Goal: Find specific page/section: Find specific page/section

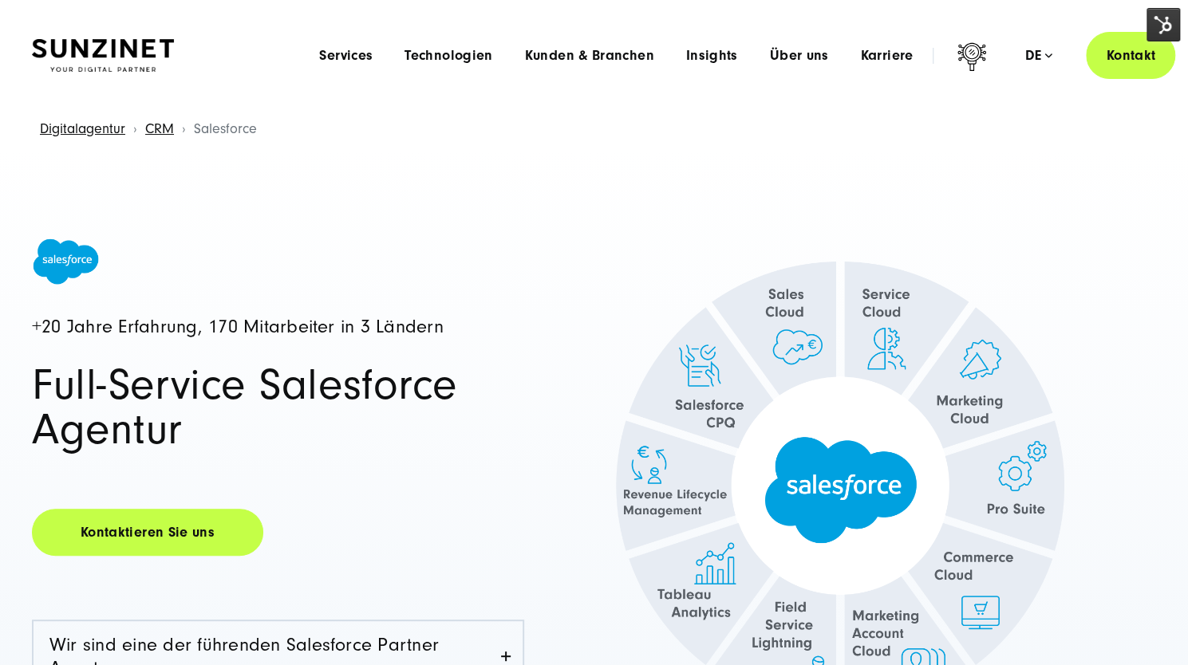
click at [1168, 20] on img at bounding box center [1163, 25] width 34 height 34
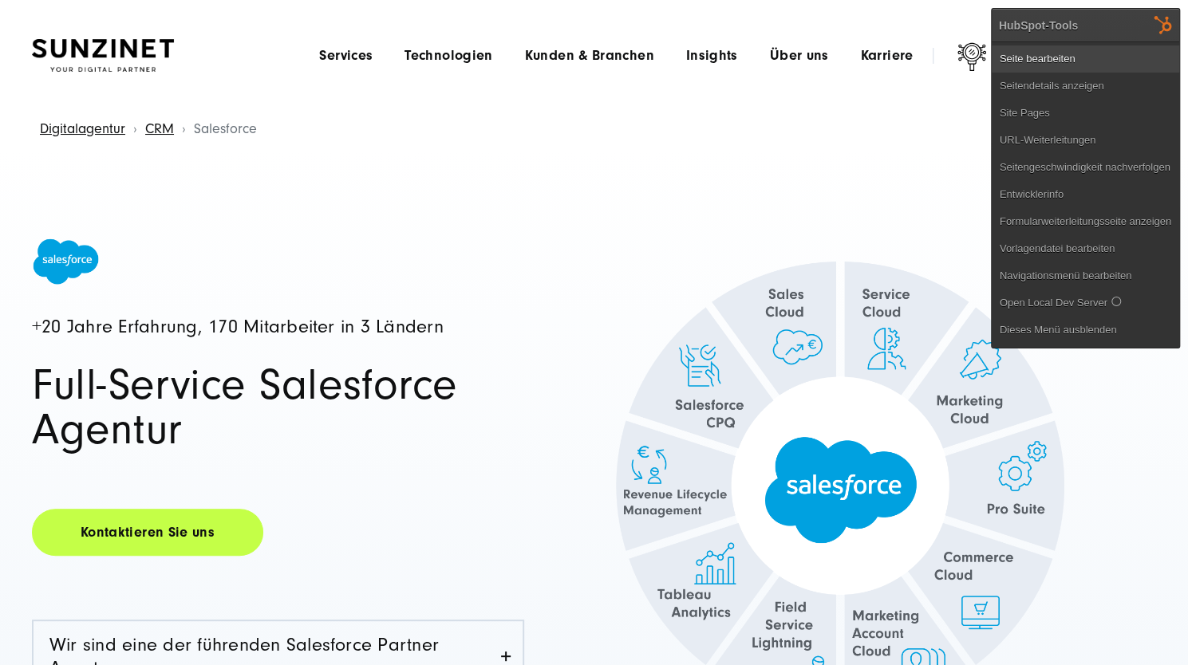
click at [1098, 53] on link "Seite bearbeiten" at bounding box center [1085, 58] width 187 height 27
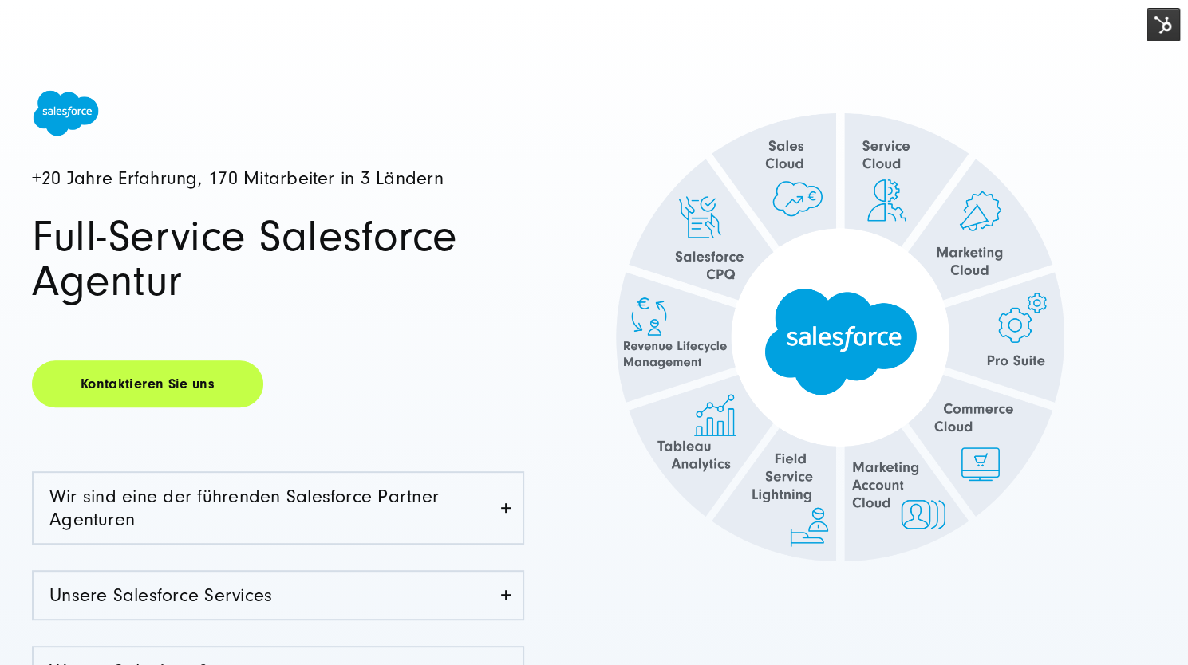
scroll to position [156, 0]
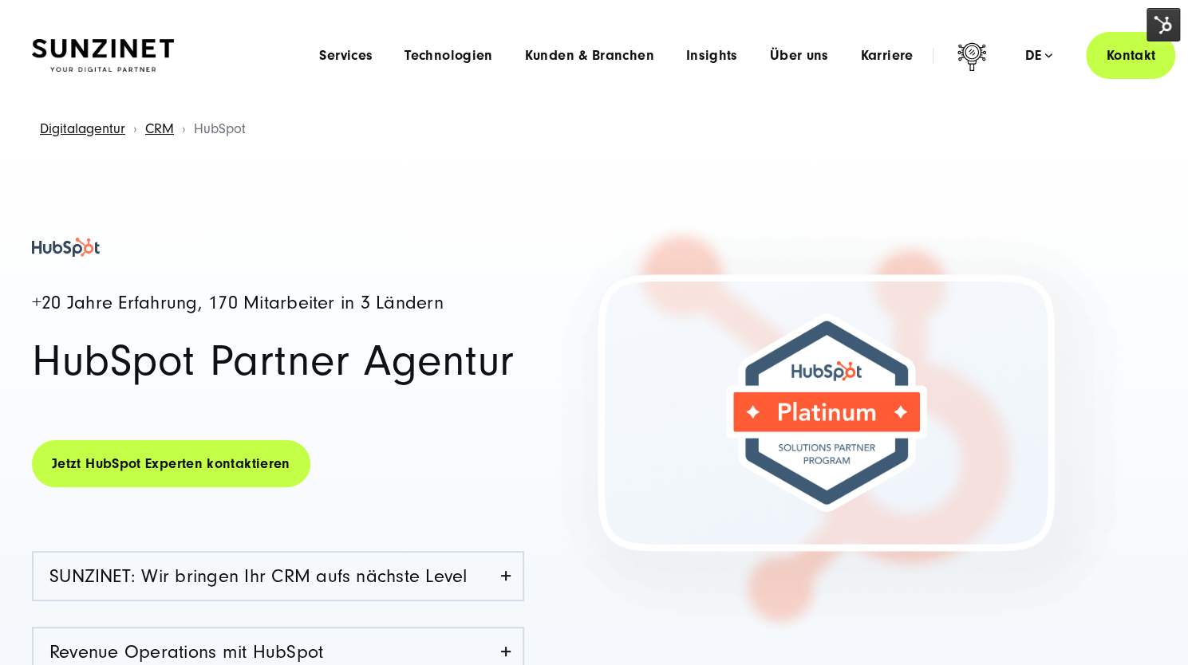
click at [1162, 26] on img at bounding box center [1163, 25] width 34 height 34
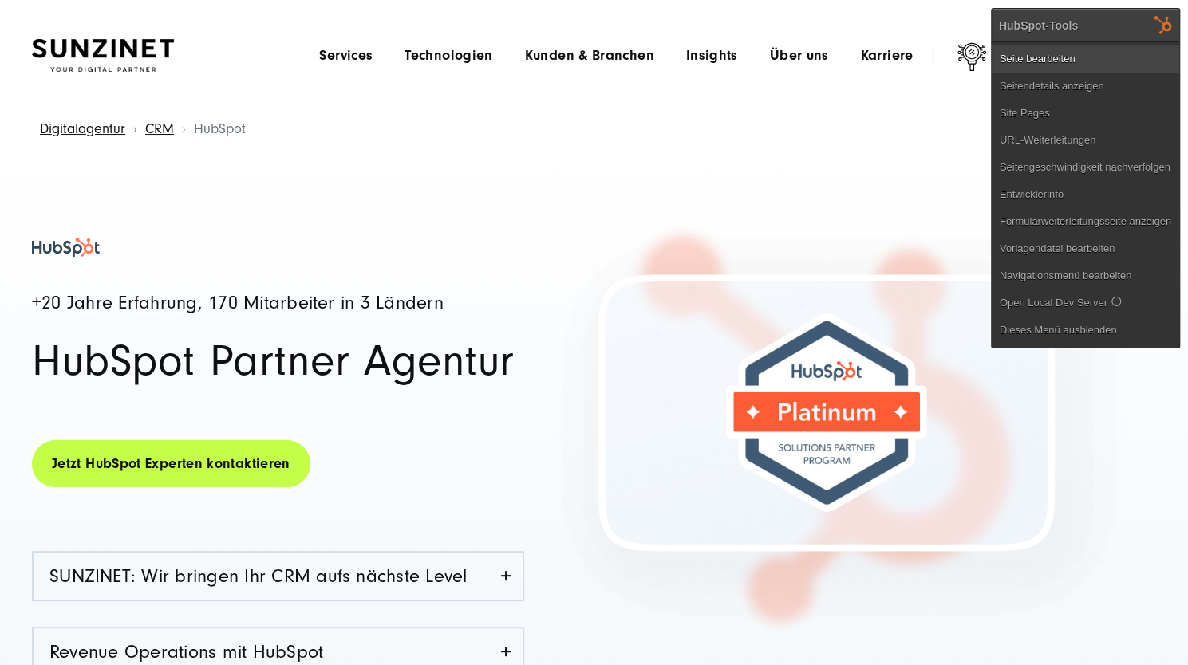
click at [1060, 59] on link "Seite bearbeiten" at bounding box center [1085, 58] width 187 height 27
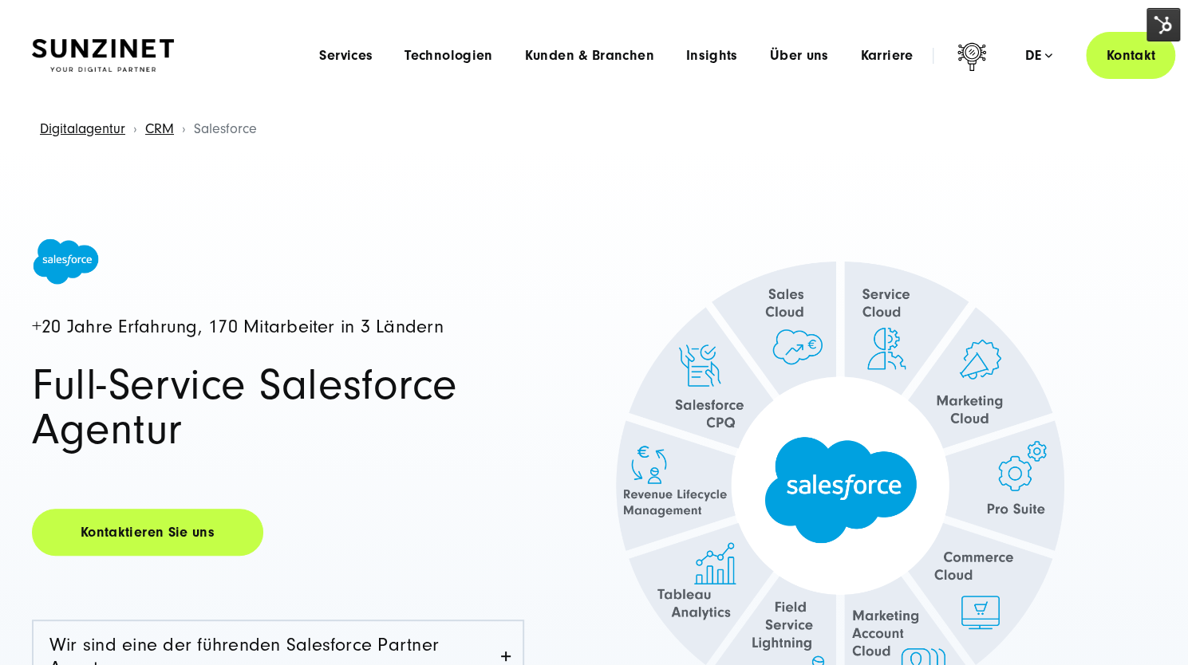
click at [1155, 27] on img at bounding box center [1163, 25] width 34 height 34
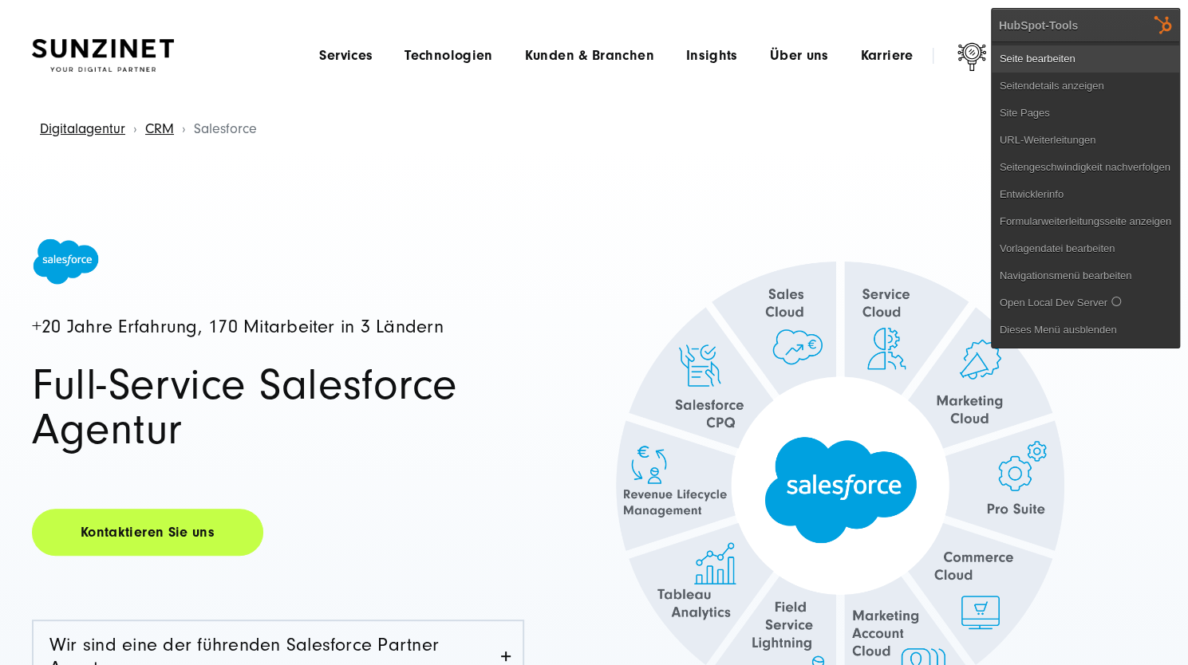
click at [1105, 63] on link "Seite bearbeiten" at bounding box center [1085, 58] width 187 height 27
